Goal: Task Accomplishment & Management: Complete application form

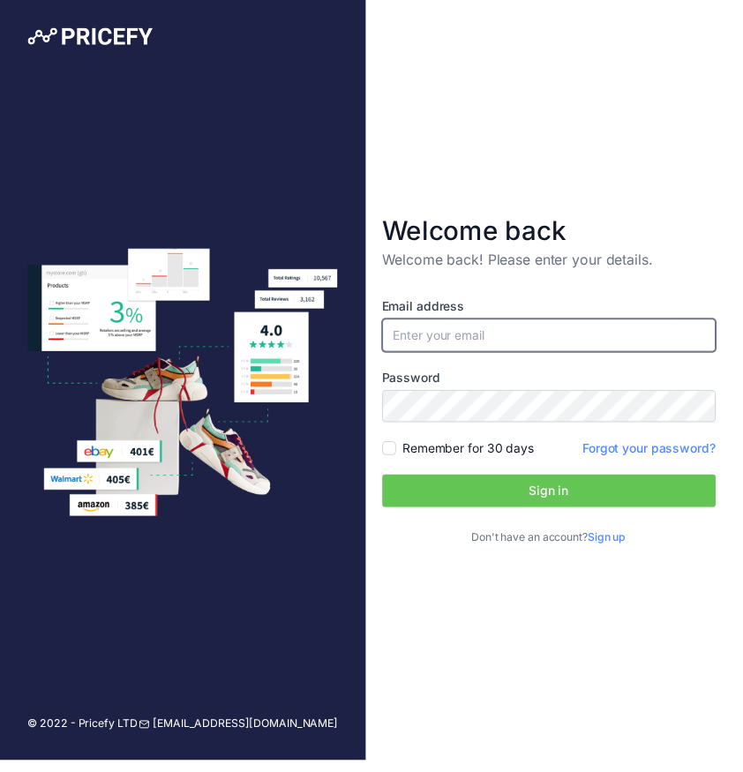
click at [482, 357] on input "email" at bounding box center [557, 341] width 339 height 34
click at [108, 29] on img at bounding box center [91, 37] width 127 height 18
click at [127, 23] on div at bounding box center [185, 39] width 371 height 79
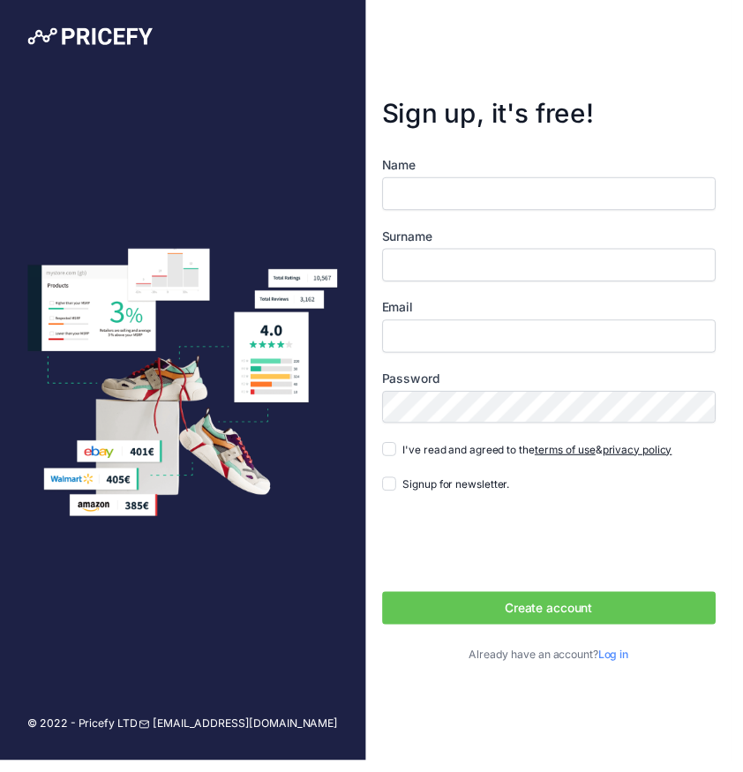
click at [490, 213] on input "Name" at bounding box center [557, 197] width 339 height 34
type input "Michael"
type input "D"
click at [425, 358] on input "Email" at bounding box center [557, 342] width 339 height 34
click at [423, 358] on input "Email" at bounding box center [557, 342] width 339 height 34
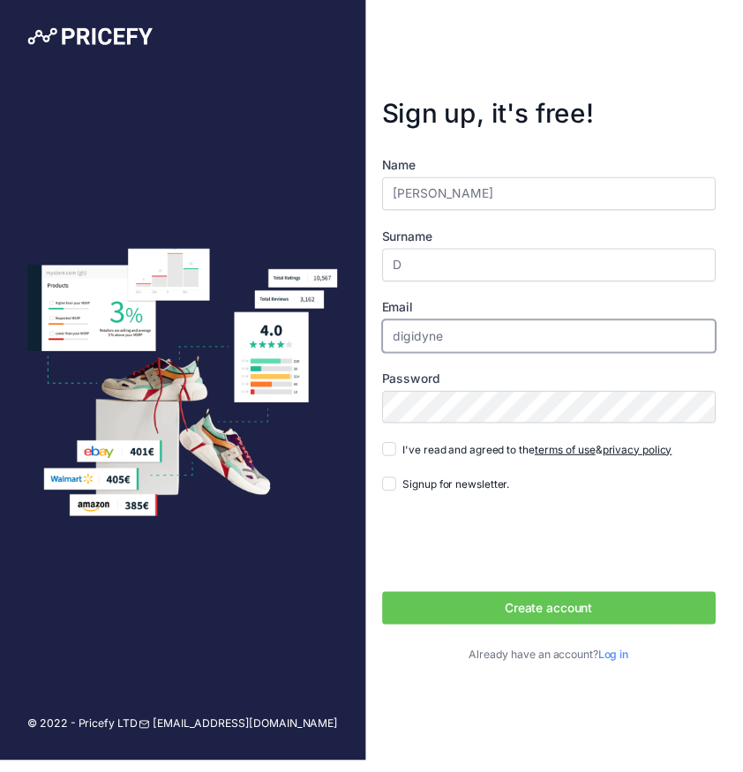
type input "digidyne@gmail.com"
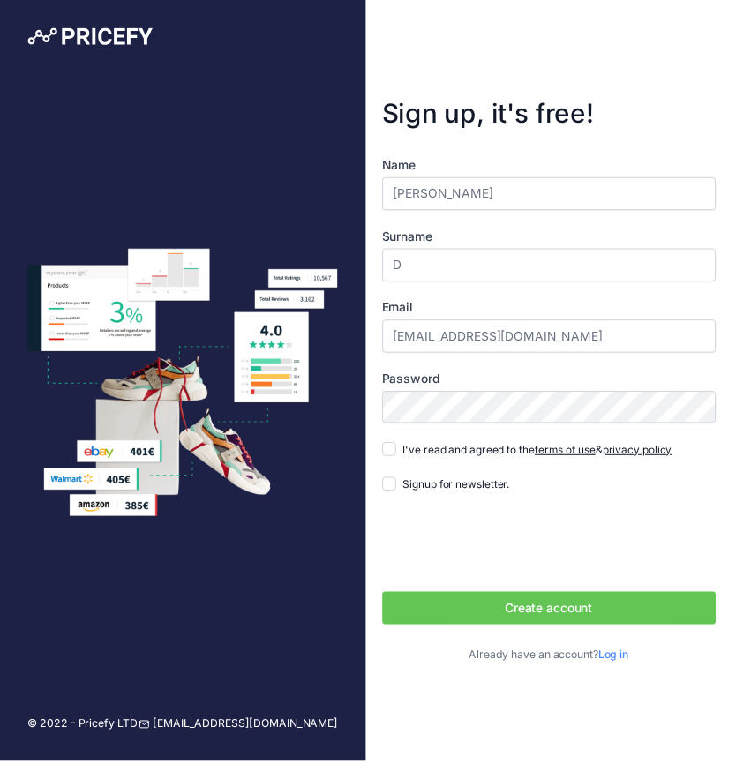
click at [431, 463] on span "I've read and agreed to the terms of use & privacy policy" at bounding box center [545, 456] width 273 height 13
click at [402, 463] on input "I've read and agreed to the terms of use & privacy policy" at bounding box center [395, 456] width 14 height 14
checkbox input "true"
click at [388, 601] on button "Create account" at bounding box center [557, 618] width 339 height 34
click at [531, 634] on button "Create account" at bounding box center [557, 618] width 339 height 34
